Goal: Transaction & Acquisition: Purchase product/service

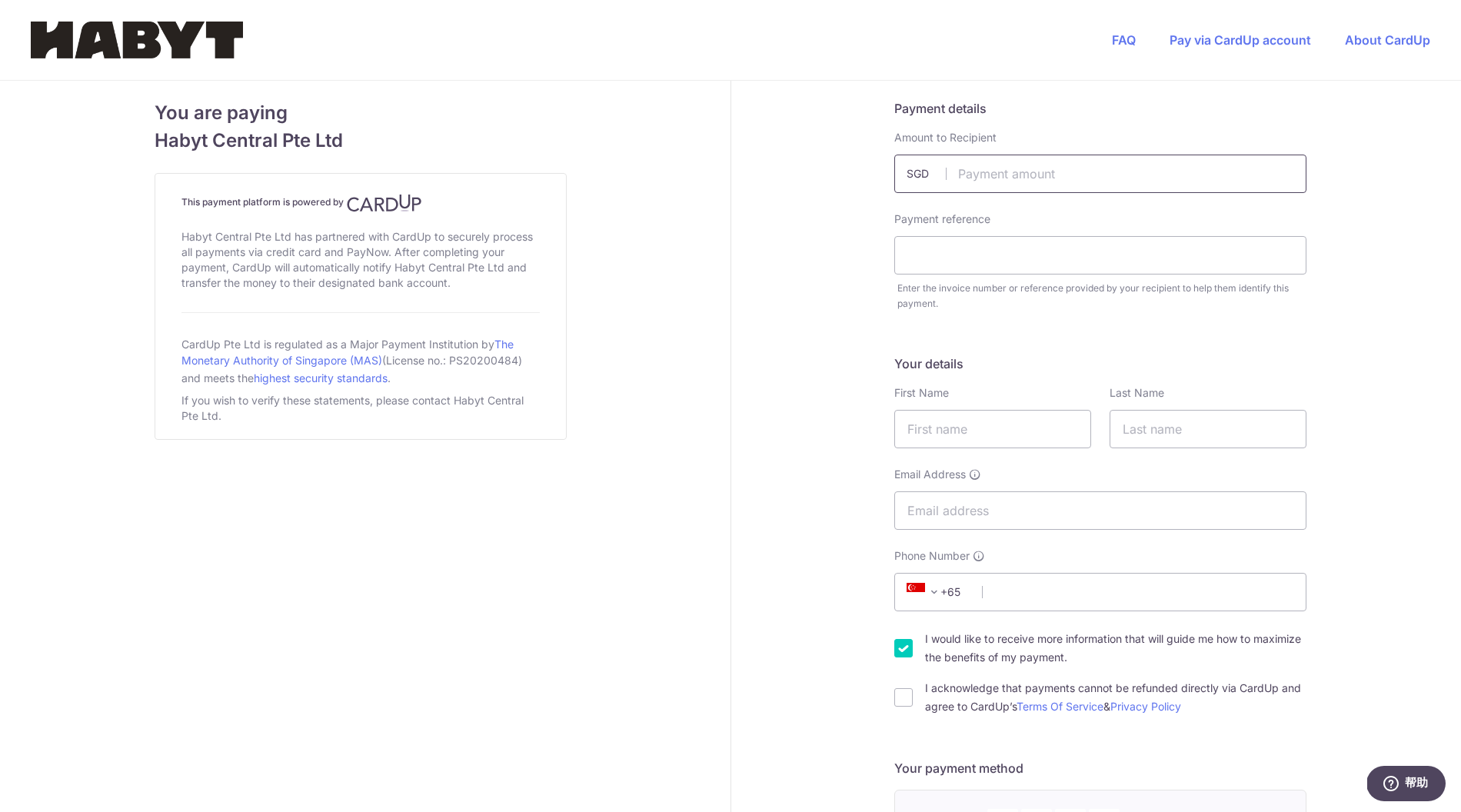
click at [1116, 177] on input "text" at bounding box center [1100, 173] width 412 height 38
type input "2824.80"
click at [1080, 262] on input "text" at bounding box center [1100, 255] width 412 height 38
type input "[PERSON_NAME]"
click at [1050, 426] on input "text" at bounding box center [993, 429] width 197 height 38
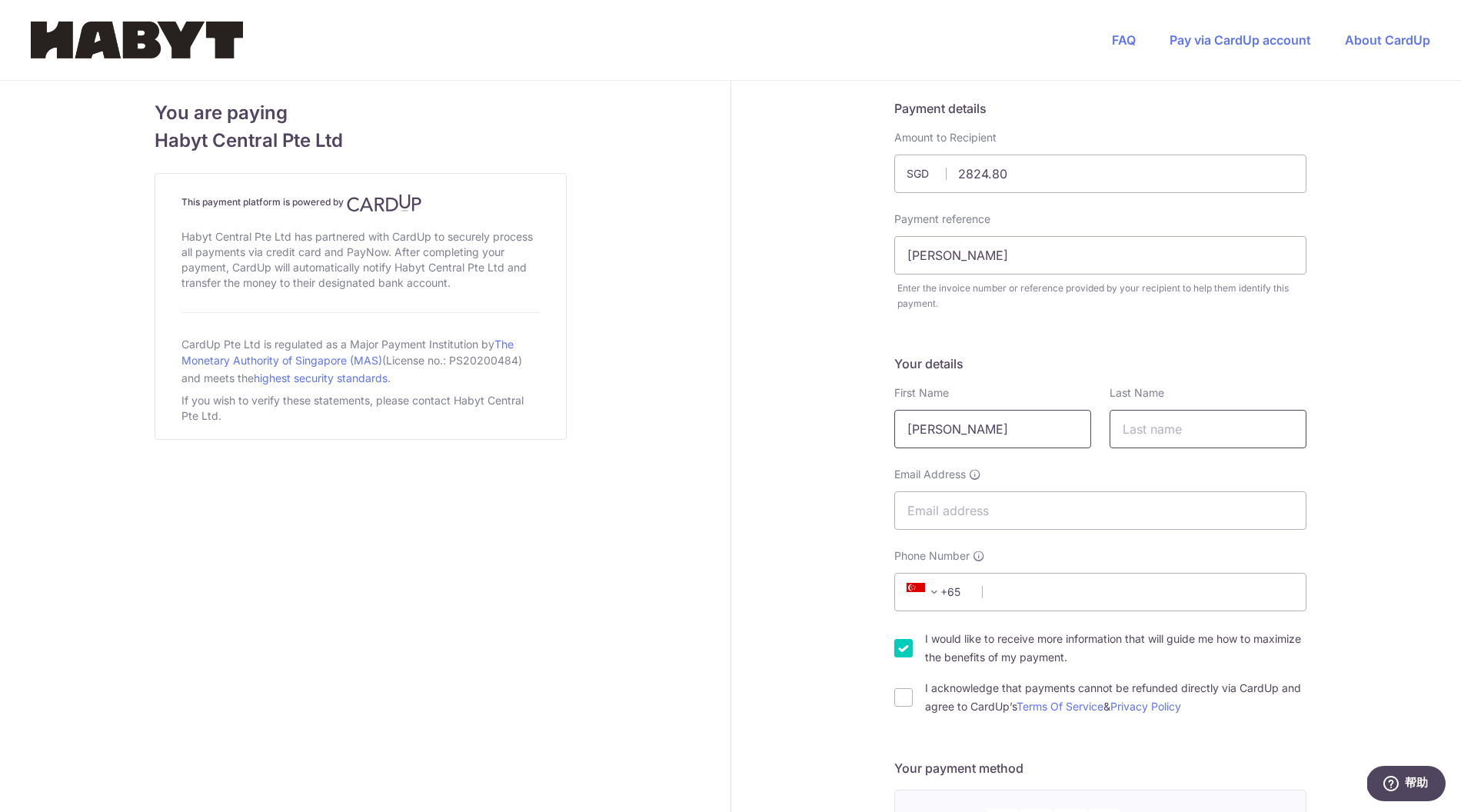
type input "[PERSON_NAME]"
click at [1217, 420] on input "text" at bounding box center [1208, 429] width 197 height 38
type input "ShaoJie"
click at [1142, 503] on input "Email Address" at bounding box center [1100, 510] width 412 height 38
type input "[EMAIL_ADDRESS][DOMAIN_NAME]"
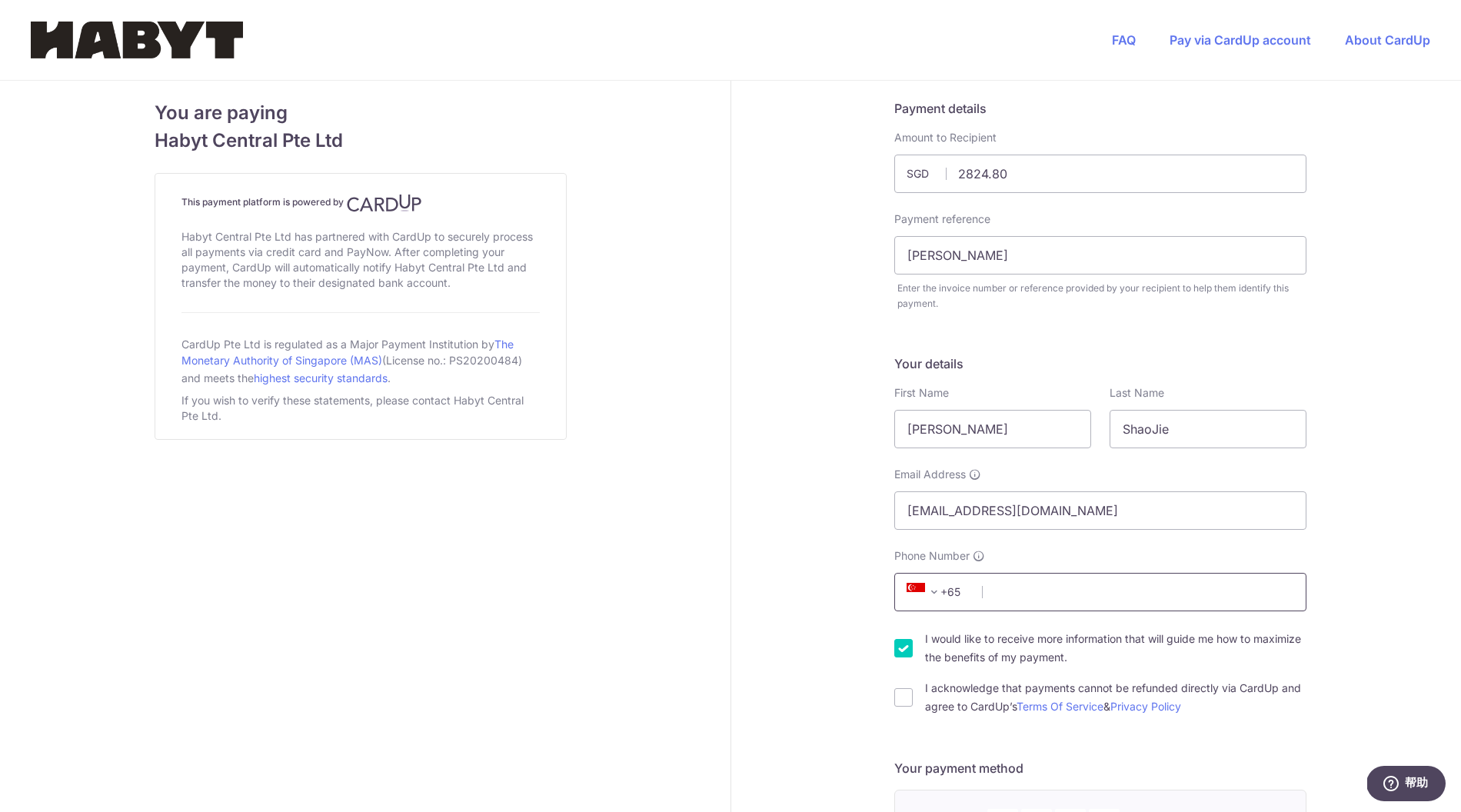
click at [1096, 595] on input "Phone Number" at bounding box center [1100, 591] width 412 height 38
type input "83163943"
click at [905, 695] on input "I acknowledge that payments cannot be refunded directly via CardUp and agree to…" at bounding box center [904, 697] width 19 height 19
checkbox input "true"
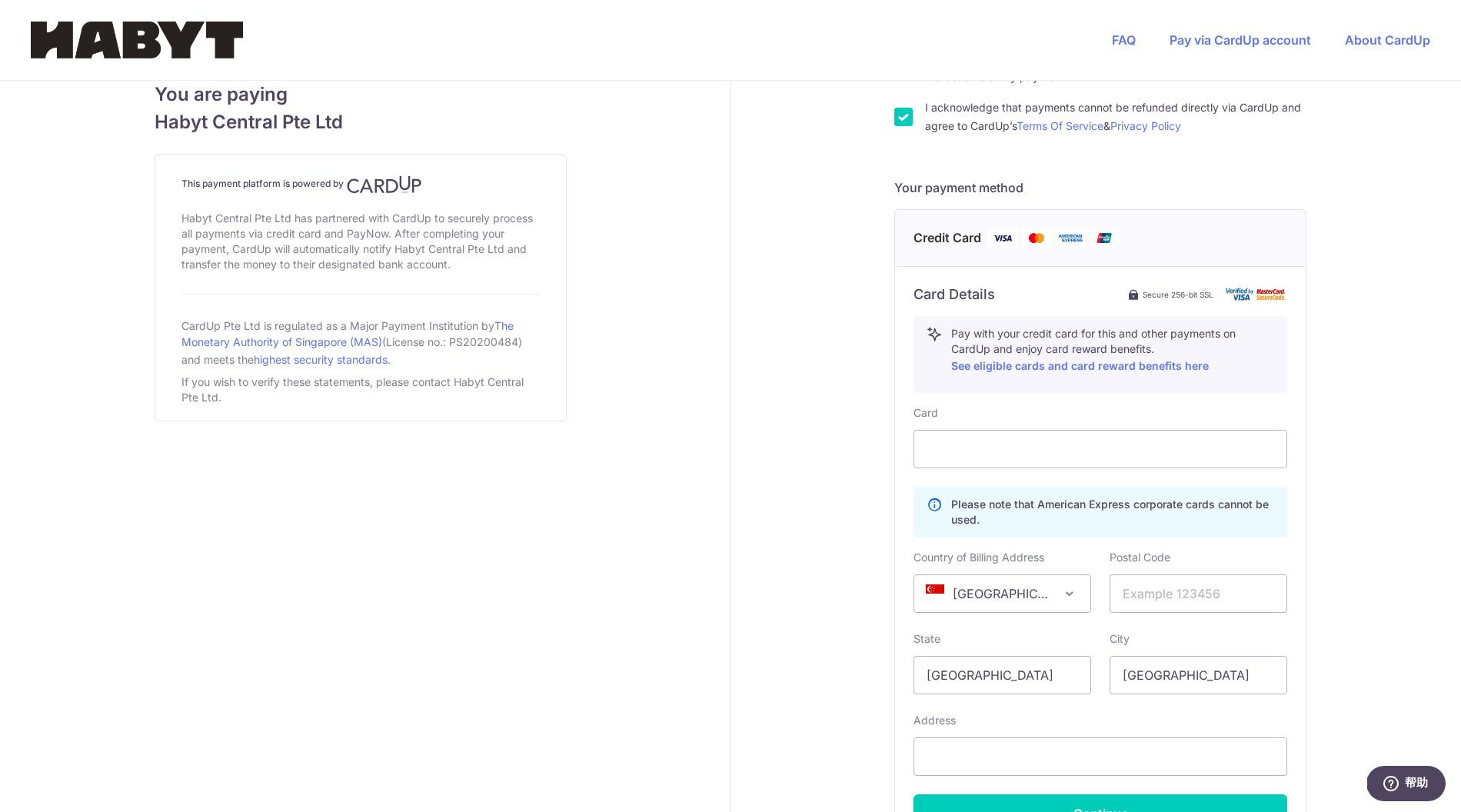
scroll to position [581, 0]
click at [1182, 592] on input "text" at bounding box center [1198, 592] width 178 height 38
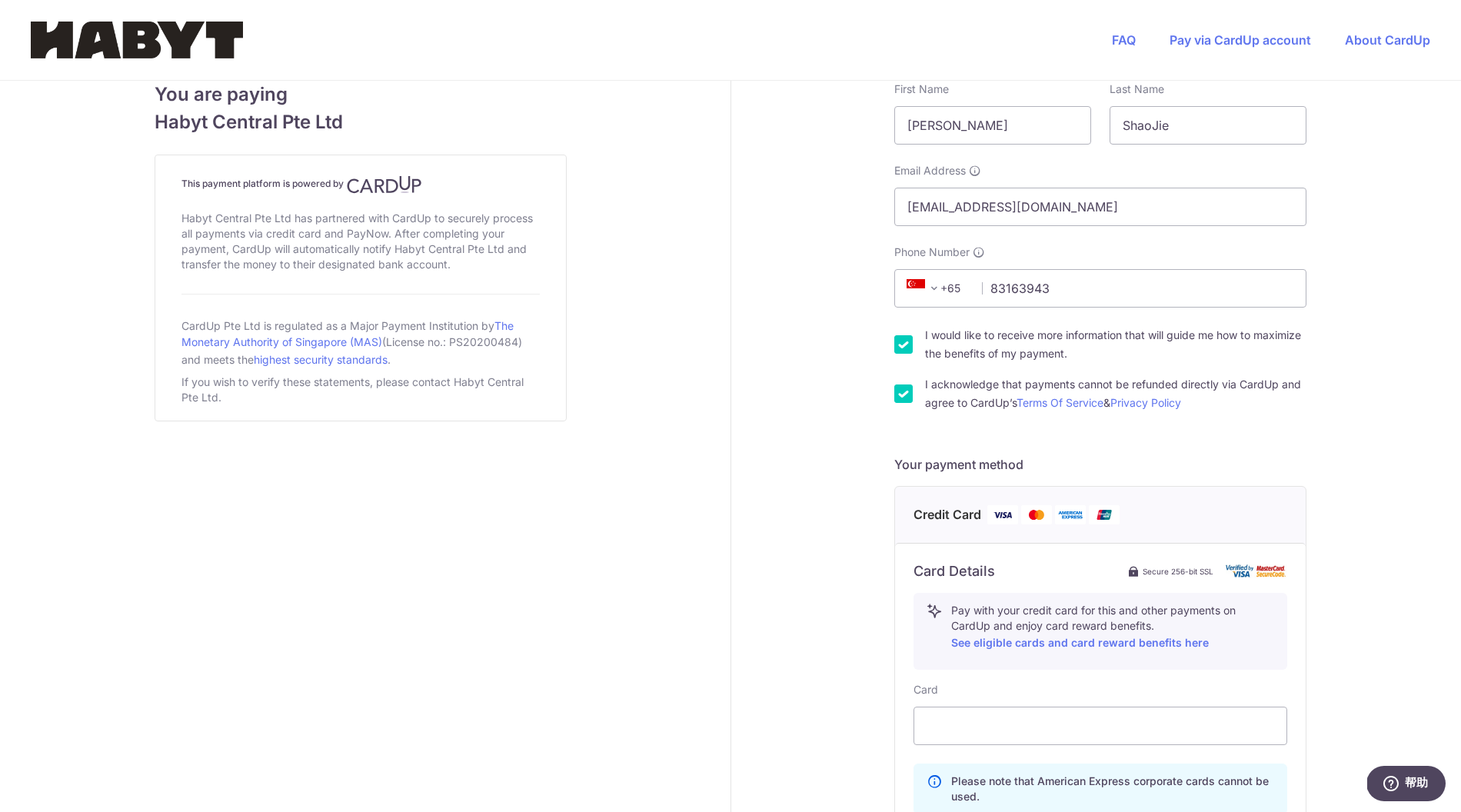
scroll to position [752, 0]
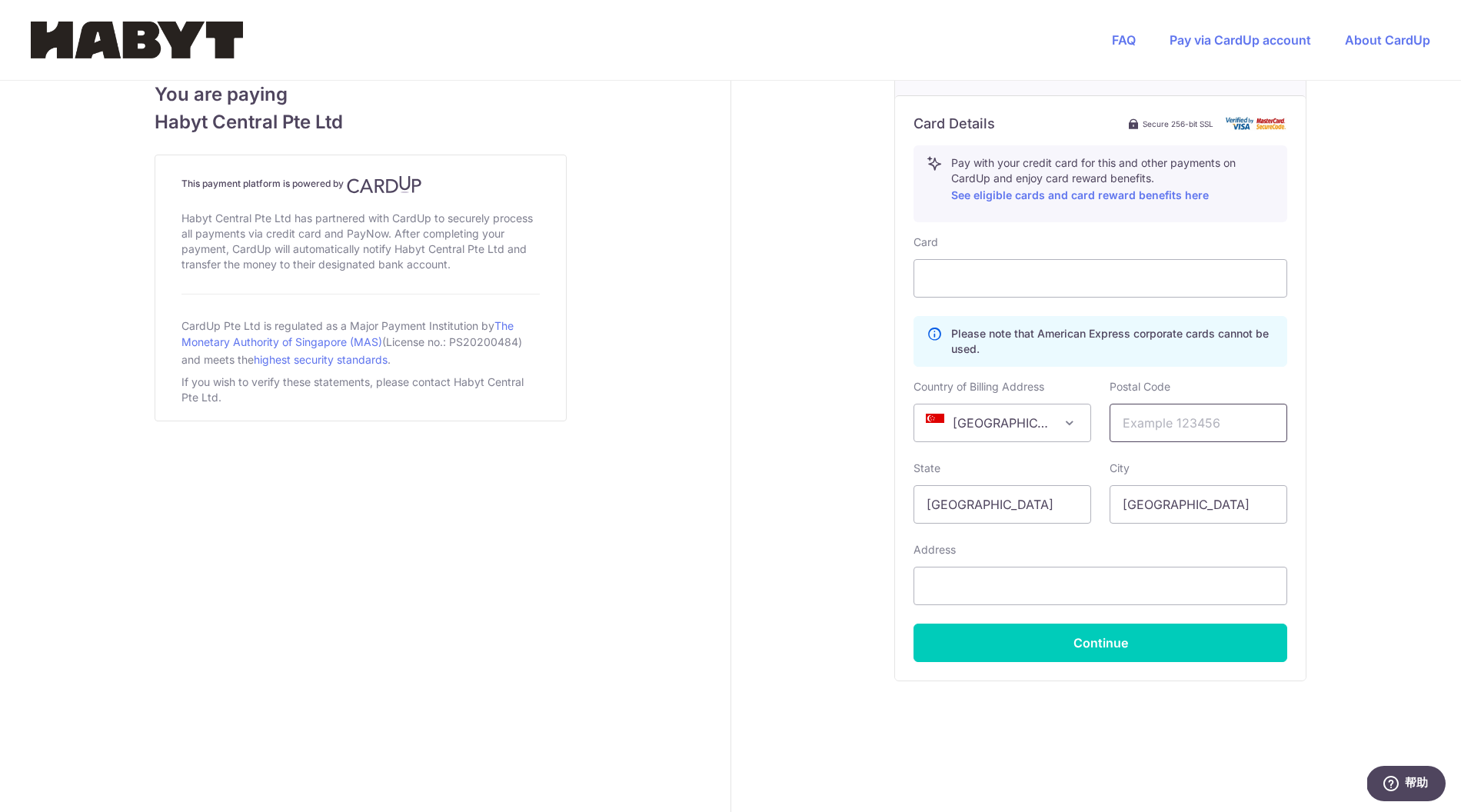
click at [1137, 420] on input "text" at bounding box center [1198, 422] width 178 height 38
type input "209955"
click at [1077, 586] on input "text" at bounding box center [1101, 585] width 374 height 38
click at [1113, 681] on div "Credit Card Card Details Secure 256-bit SSL Pay with your credit card for this …" at bounding box center [1100, 367] width 412 height 658
click at [1075, 592] on input "text" at bounding box center [1101, 585] width 374 height 38
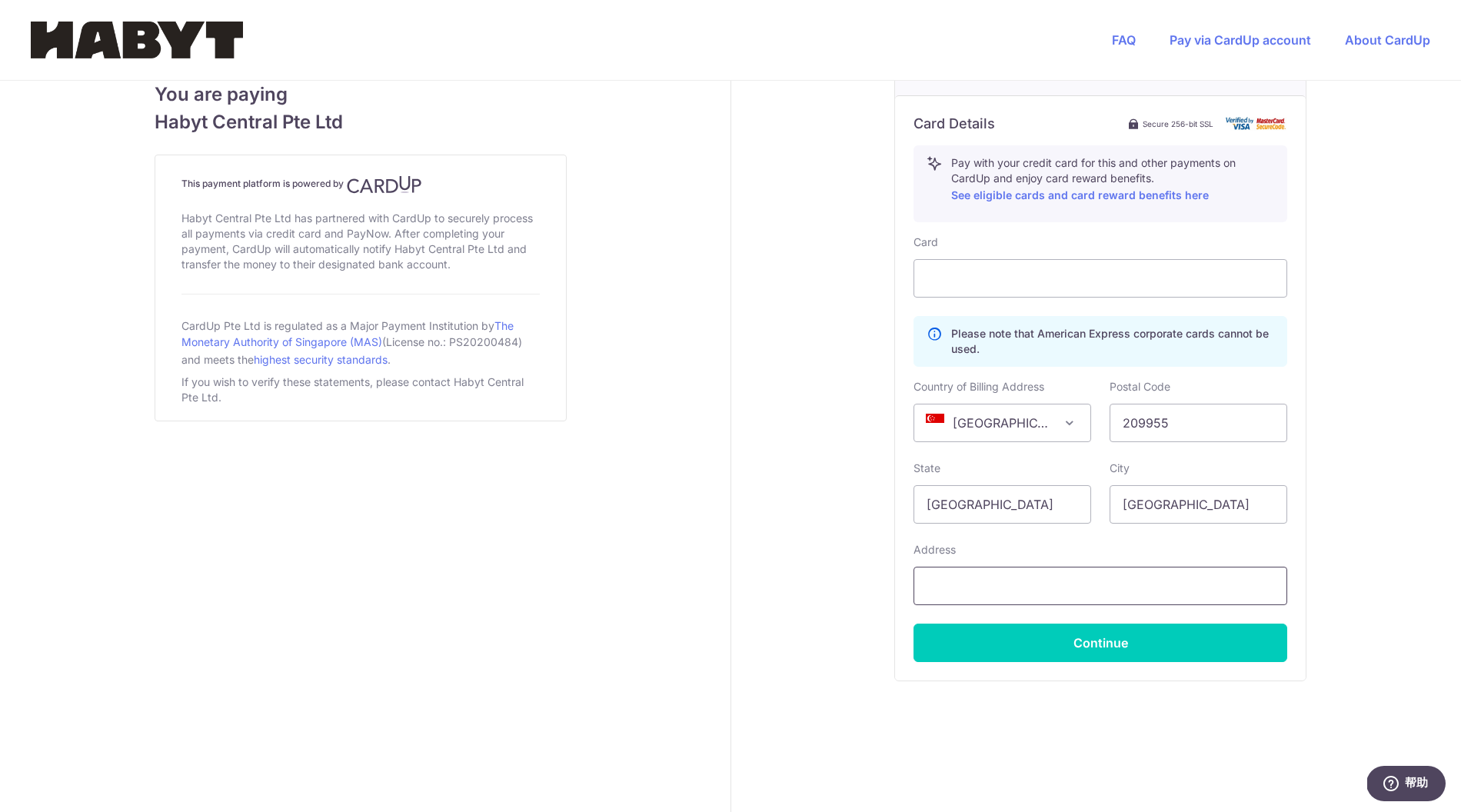
paste input "[STREET_ADDRESS][PERSON_NAME] ([PERSON_NAME][GEOGRAPHIC_DATA])"
type input "[STREET_ADDRESS][PERSON_NAME] ([PERSON_NAME][GEOGRAPHIC_DATA])"
drag, startPoint x: 1075, startPoint y: 592, endPoint x: 877, endPoint y: 280, distance: 369.5
click at [876, 281] on div "Payment details Amount to Recipient 2824.80 SGD Payment reference [PERSON_NAME]…" at bounding box center [1101, 70] width 740 height 1482
click at [1167, 640] on button "Continue" at bounding box center [1101, 642] width 374 height 38
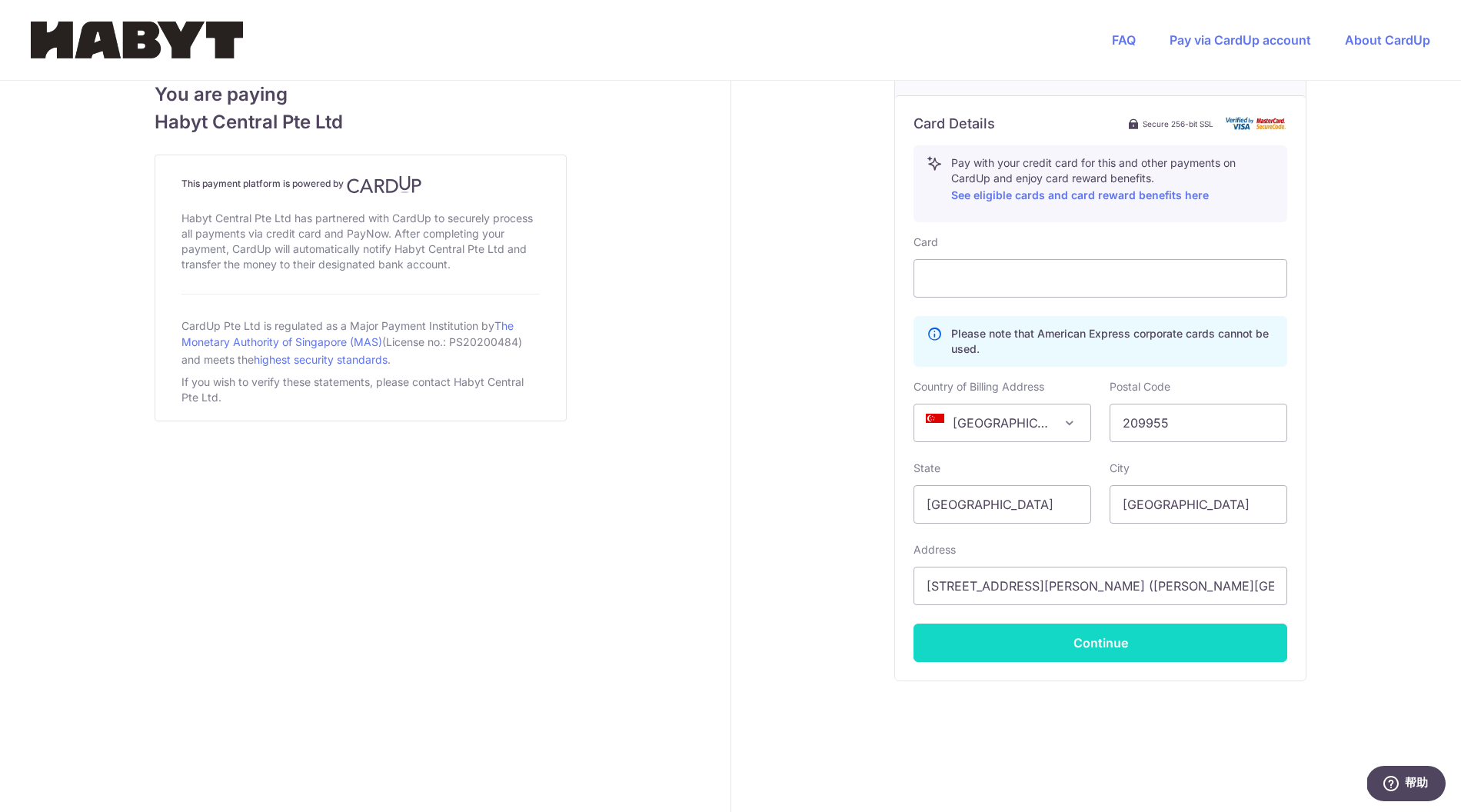
type input "**** 7590"
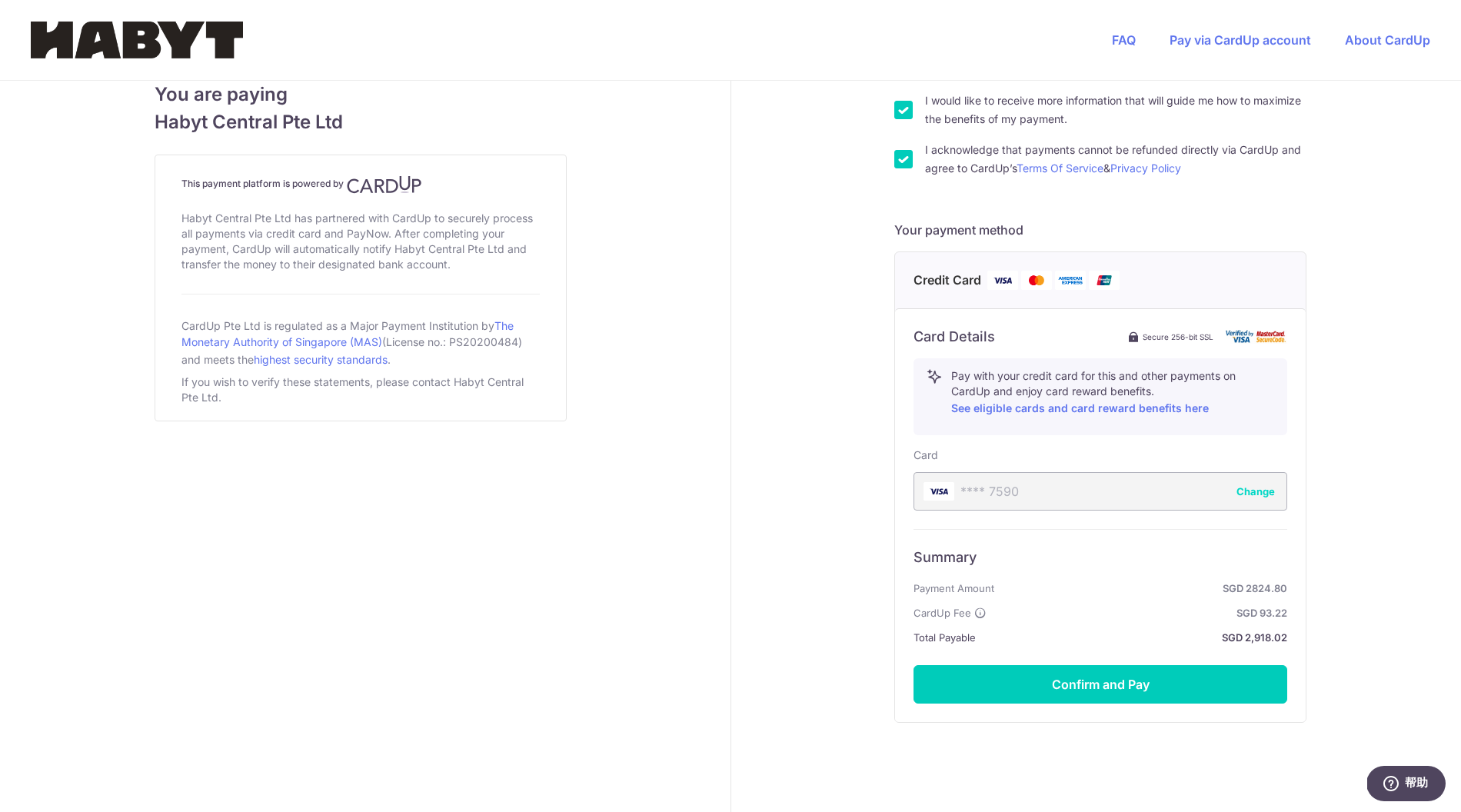
scroll to position [580, 0]
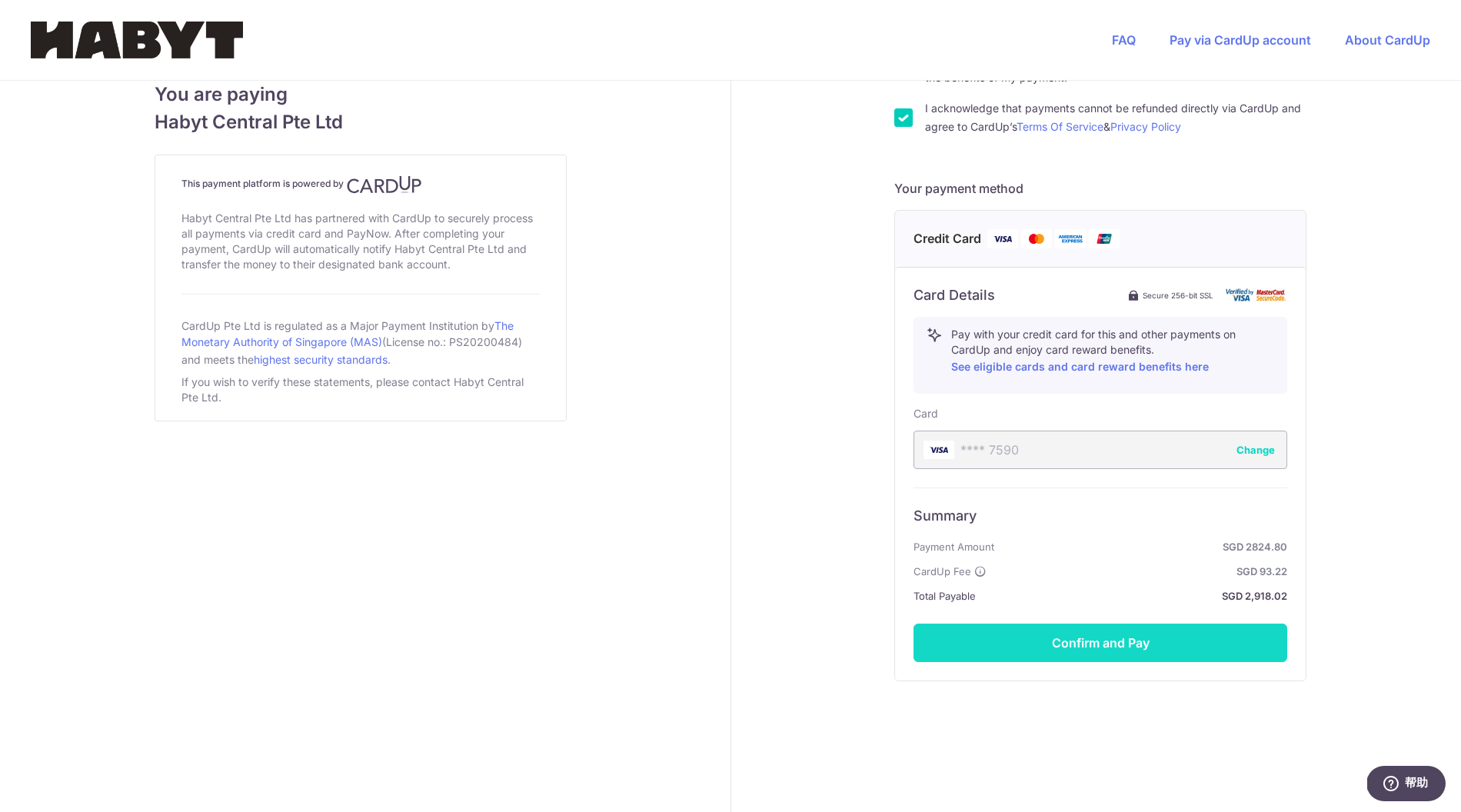
click at [1167, 646] on button "Confirm and Pay" at bounding box center [1101, 642] width 374 height 38
